Goal: Information Seeking & Learning: Learn about a topic

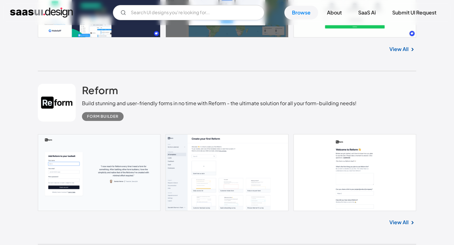
scroll to position [299, 0]
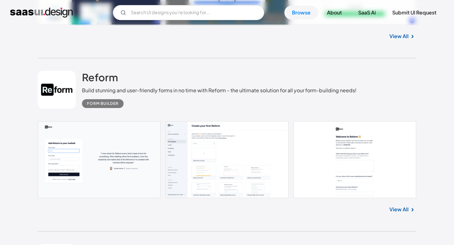
click at [390, 210] on link "View All" at bounding box center [398, 210] width 19 height 8
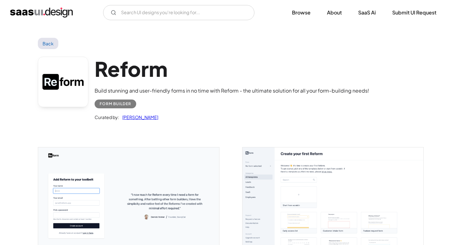
click at [132, 71] on h1 "Reform" at bounding box center [232, 69] width 275 height 24
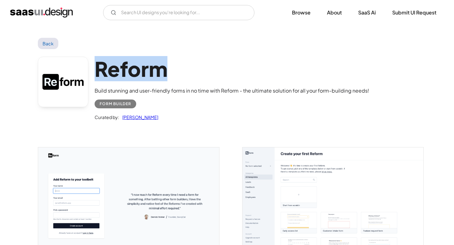
click at [132, 71] on h1 "Reform" at bounding box center [232, 69] width 275 height 24
copy h1 "Reform"
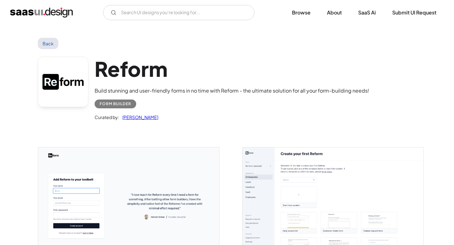
click at [199, 133] on div at bounding box center [124, 200] width 189 height 138
click at [47, 43] on link "Back" at bounding box center [48, 43] width 20 height 11
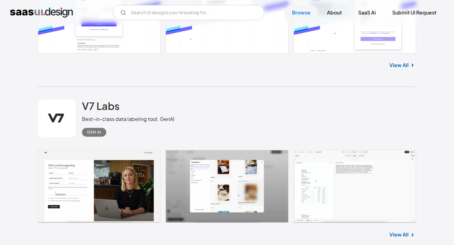
scroll to position [620, 0]
